Goal: Navigation & Orientation: Find specific page/section

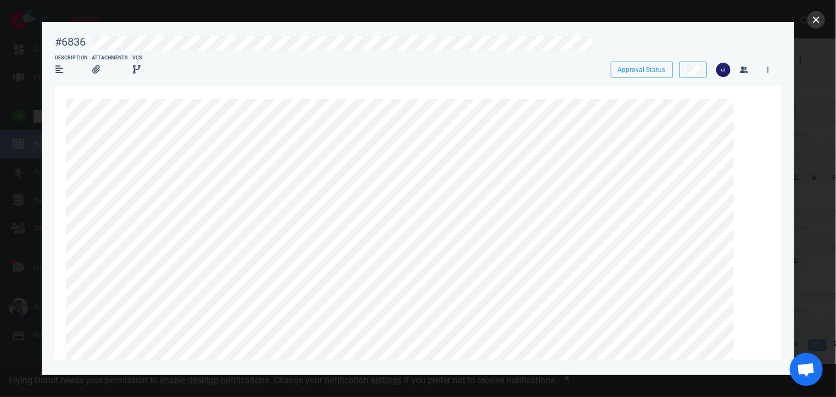
scroll to position [66, 0]
click at [820, 21] on button "close" at bounding box center [817, 20] width 18 height 18
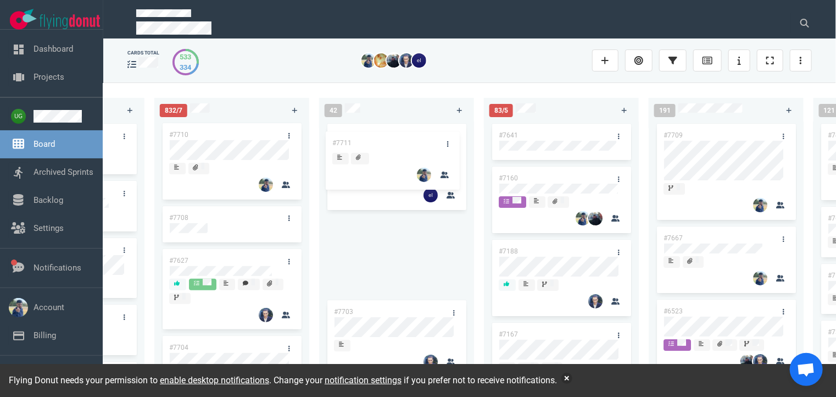
drag, startPoint x: 213, startPoint y: 130, endPoint x: 376, endPoint y: 138, distance: 163.4
click at [376, 138] on div "222 #7646 #7563 #1948 #1674 #1617 #1660 #362 #4673 53 #7700 #7696 #7633 #7625 #…" at bounding box center [469, 239] width 733 height 314
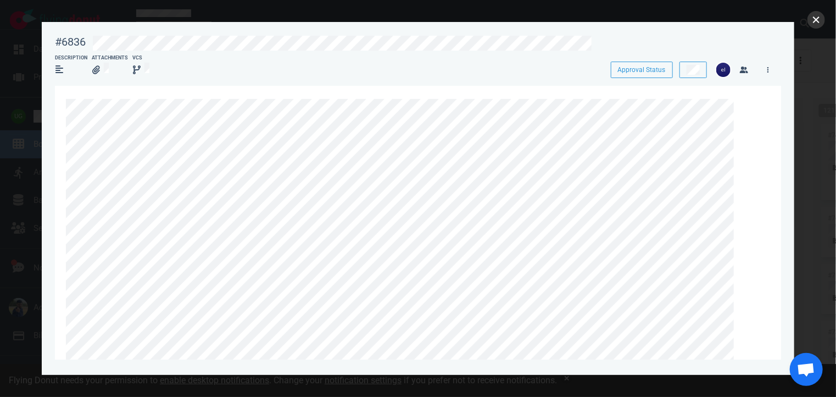
click at [814, 21] on button "close" at bounding box center [817, 20] width 18 height 18
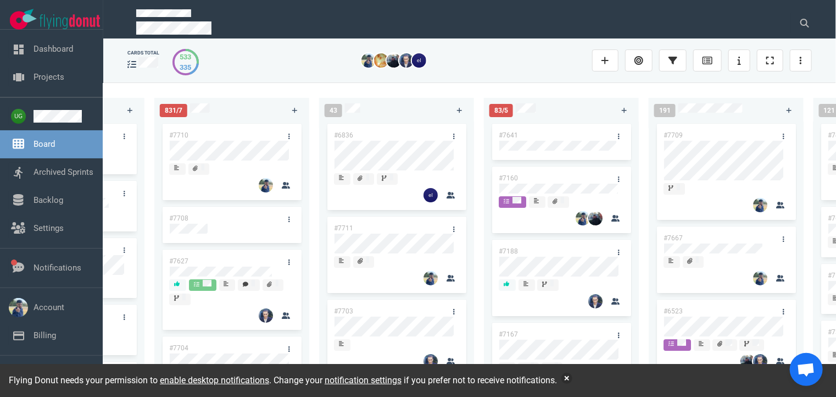
click at [192, 139] on div "#7710" at bounding box center [222, 135] width 118 height 23
click at [408, 232] on div "#7711" at bounding box center [386, 227] width 118 height 23
